Goal: Transaction & Acquisition: Purchase product/service

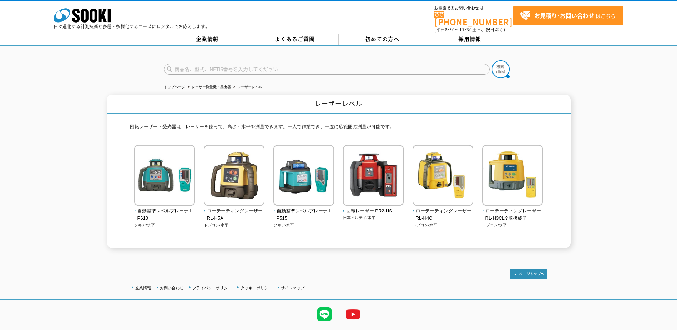
scroll to position [15, 0]
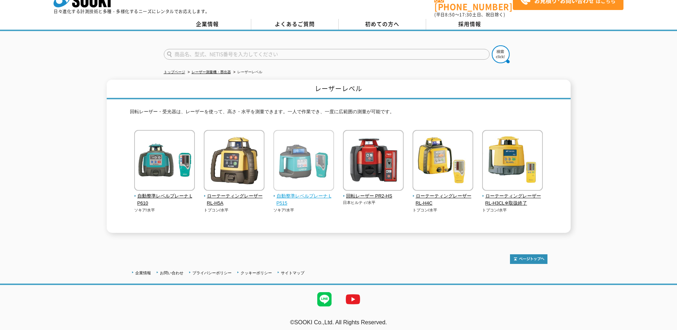
click at [299, 184] on img at bounding box center [303, 161] width 61 height 62
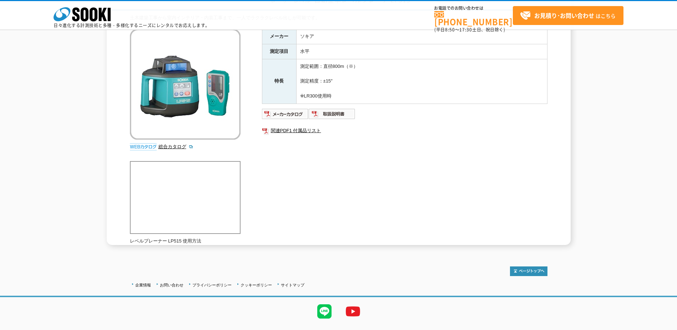
scroll to position [87, 0]
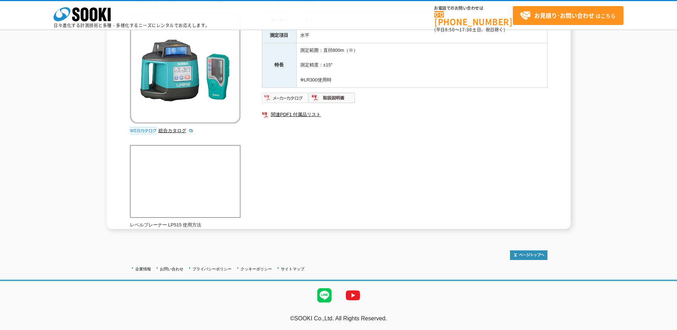
click at [295, 94] on img at bounding box center [285, 97] width 47 height 11
